Goal: Task Accomplishment & Management: Use online tool/utility

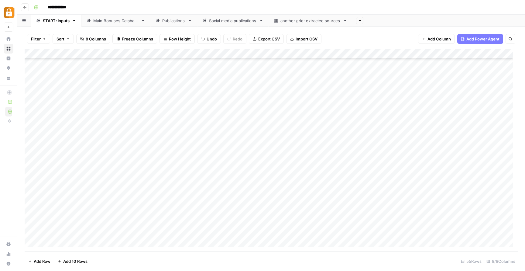
scroll to position [391, 0]
click at [347, 202] on div "Add Column" at bounding box center [271, 150] width 493 height 203
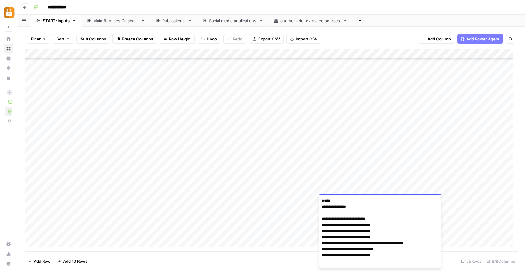
scroll to position [1196, 0]
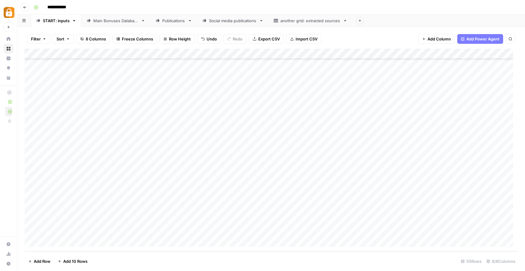
click at [272, 193] on div "Add Column" at bounding box center [271, 150] width 493 height 203
click at [109, 22] on div "Main Bonuses Database" at bounding box center [115, 21] width 45 height 6
click at [63, 22] on div "START: inputs" at bounding box center [56, 21] width 27 height 6
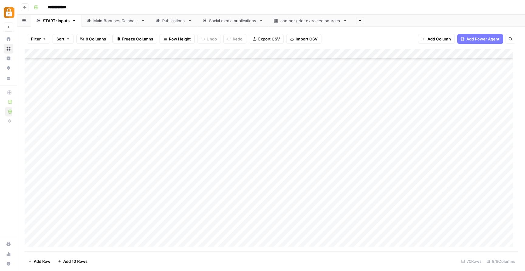
scroll to position [546, 0]
click at [68, 240] on div "Add Column" at bounding box center [271, 150] width 493 height 203
click at [229, 245] on div "Add Column" at bounding box center [271, 150] width 493 height 203
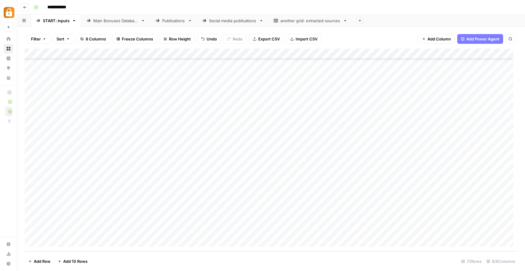
click at [143, 228] on div "Add Column" at bounding box center [271, 150] width 493 height 203
click at [137, 220] on div "Add Column" at bounding box center [271, 150] width 493 height 203
